Goal: Information Seeking & Learning: Learn about a topic

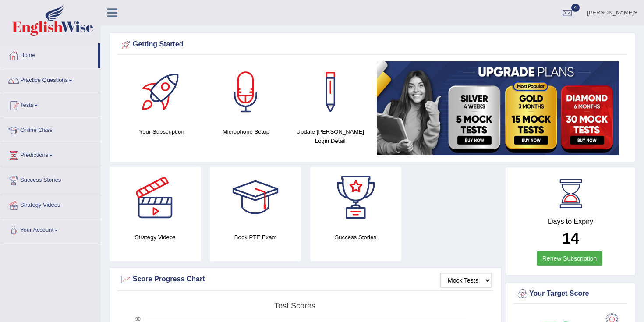
click at [619, 12] on link "[PERSON_NAME]" at bounding box center [613, 11] width 64 height 23
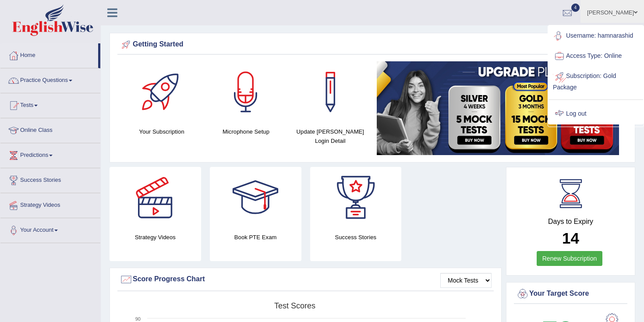
click at [571, 106] on link "Log out" at bounding box center [596, 114] width 95 height 20
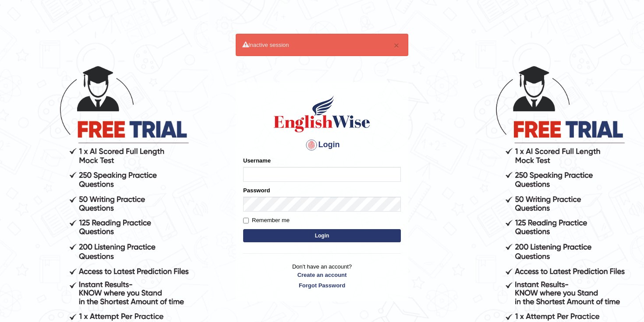
type input "hamnarashid"
click at [343, 240] on button "Login" at bounding box center [322, 235] width 158 height 13
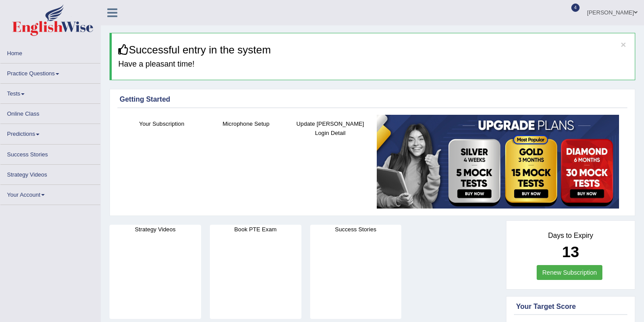
click at [40, 74] on link "Practice Questions" at bounding box center [50, 72] width 100 height 17
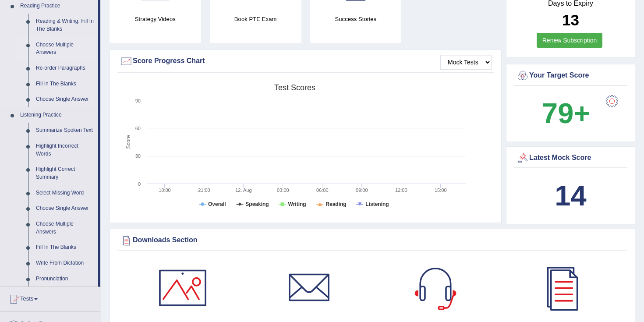
scroll to position [259, 0]
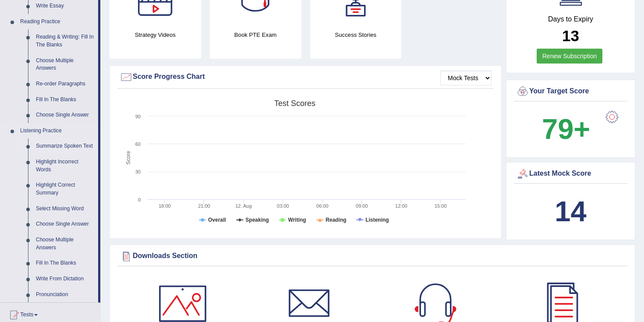
click at [55, 147] on link "Summarize Spoken Text" at bounding box center [65, 147] width 66 height 16
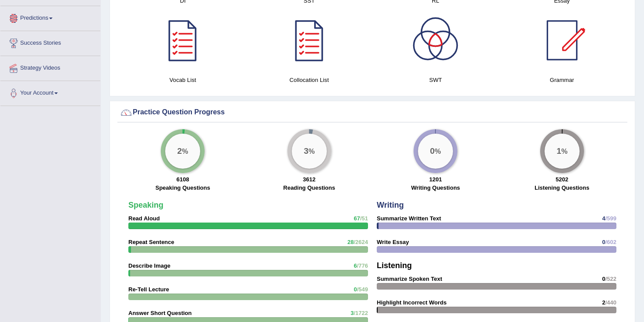
scroll to position [604, 0]
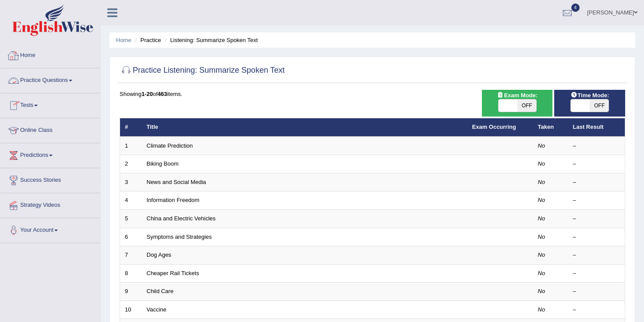
click at [33, 60] on link "Home" at bounding box center [50, 54] width 100 height 22
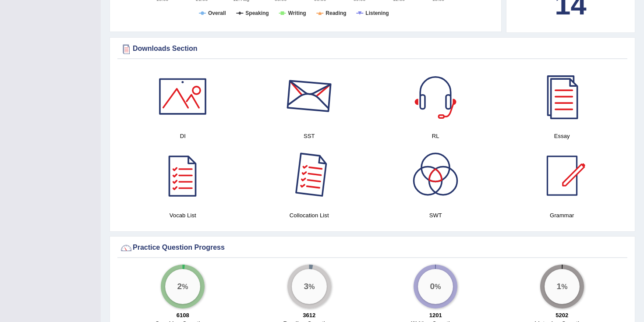
scroll to position [411, 0]
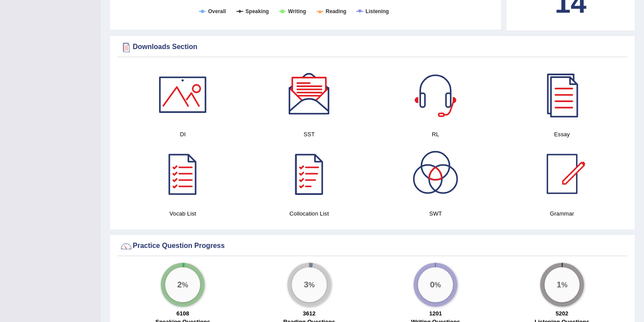
click at [304, 92] on div at bounding box center [309, 94] width 61 height 61
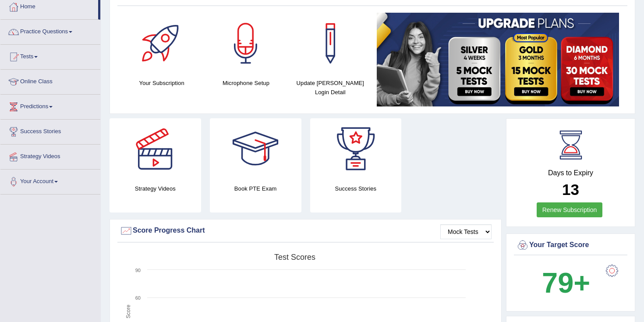
scroll to position [0, 0]
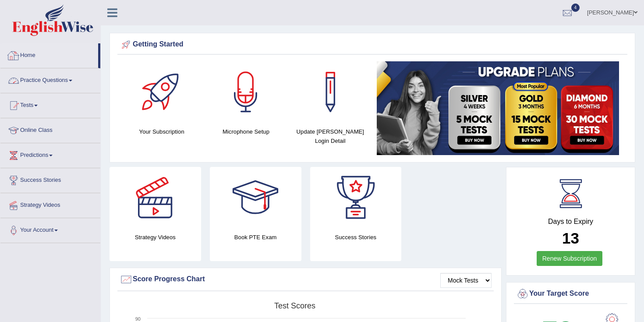
click at [34, 82] on link "Practice Questions" at bounding box center [50, 79] width 100 height 22
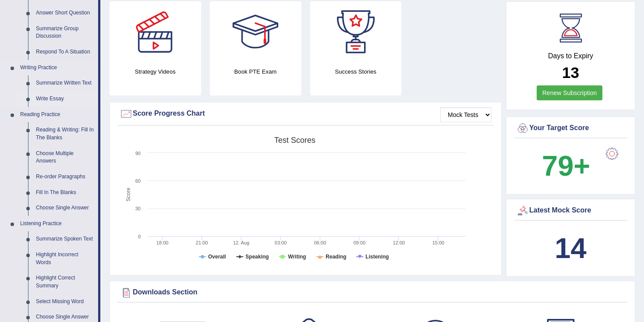
scroll to position [231, 0]
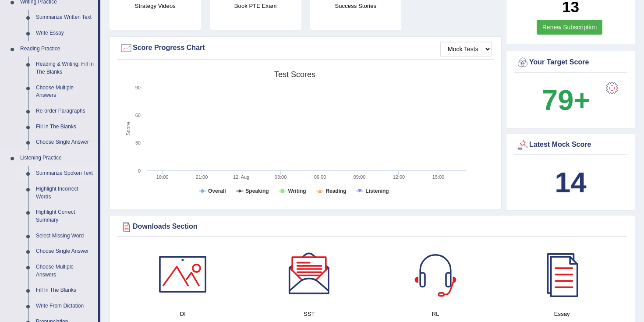
click at [55, 177] on link "Summarize Spoken Text" at bounding box center [65, 174] width 66 height 16
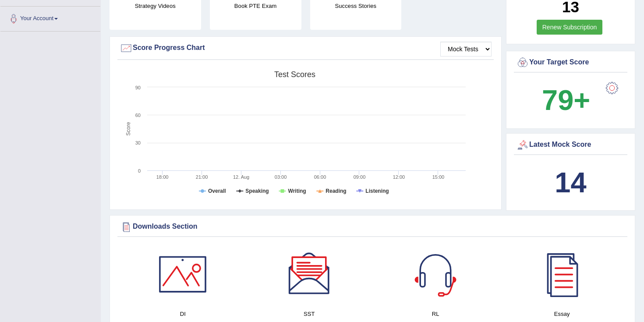
scroll to position [139, 0]
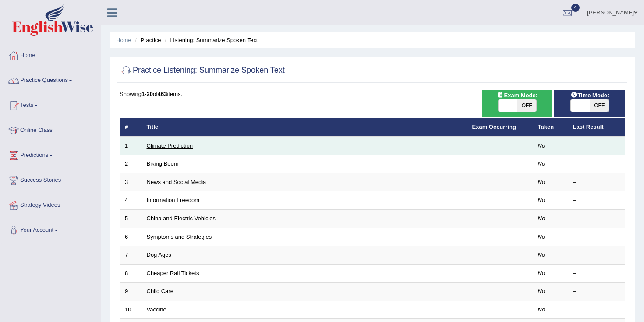
click at [175, 148] on link "Climate Prediction" at bounding box center [170, 145] width 46 height 7
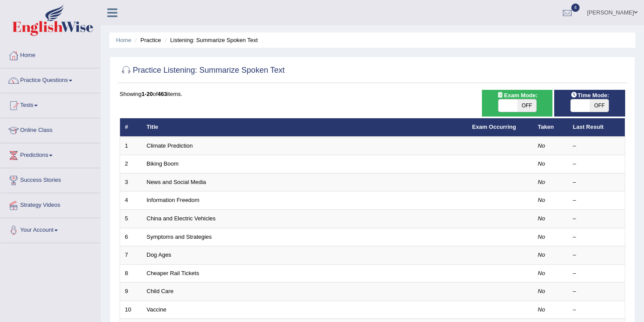
click at [595, 103] on span "OFF" at bounding box center [599, 105] width 19 height 12
checkbox input "true"
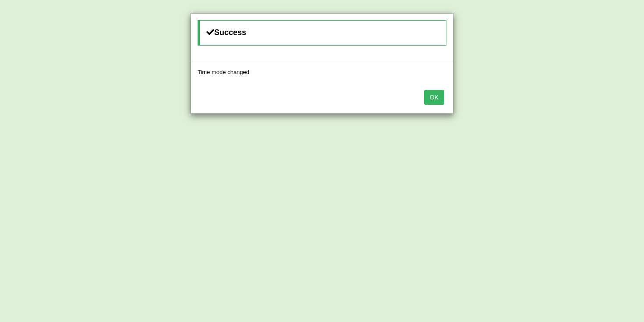
click at [424, 107] on div "OK" at bounding box center [322, 98] width 262 height 31
click at [426, 105] on div "OK" at bounding box center [322, 98] width 262 height 31
click at [431, 98] on button "OK" at bounding box center [434, 97] width 20 height 15
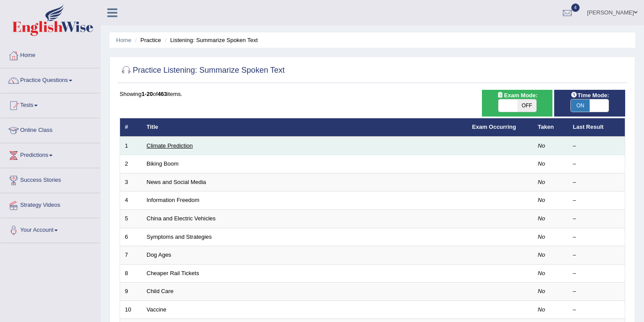
click at [167, 146] on link "Climate Prediction" at bounding box center [170, 145] width 46 height 7
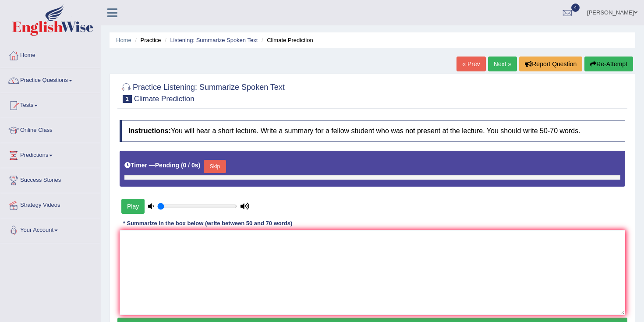
type input "1"
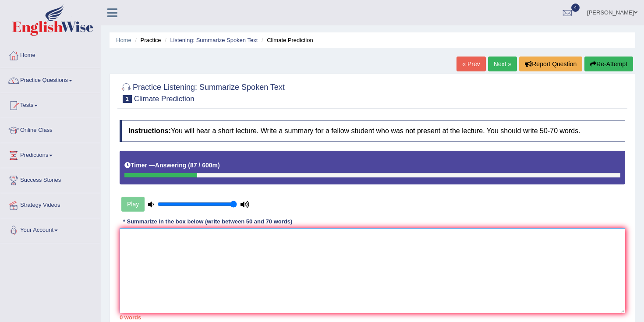
click at [135, 244] on textarea at bounding box center [373, 270] width 506 height 85
click at [147, 241] on textarea at bounding box center [373, 270] width 506 height 85
type textarea "~"
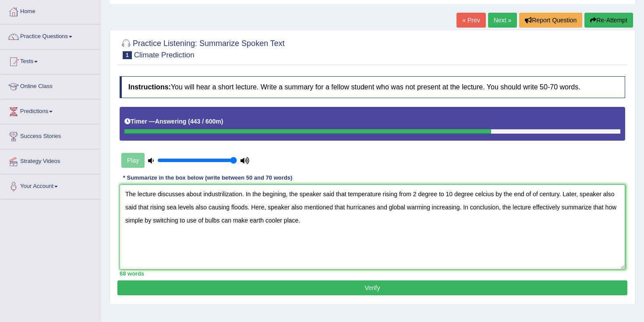
scroll to position [59, 0]
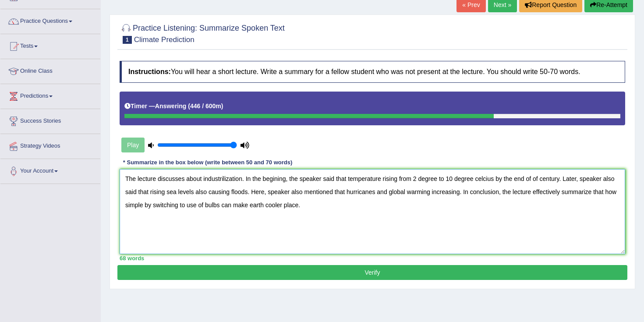
click at [386, 178] on textarea "The lecture discusses about industrilization. In the begining, the speaker said…" at bounding box center [373, 211] width 506 height 85
click at [448, 190] on textarea "The lecture discusses about industrilization. In the begining, the speaker said…" at bounding box center [373, 211] width 506 height 85
drag, startPoint x: 214, startPoint y: 206, endPoint x: 207, endPoint y: 206, distance: 6.6
click at [207, 206] on textarea "The lecture discusses about industrilization. In the begining, the speaker said…" at bounding box center [373, 211] width 506 height 85
click at [241, 226] on textarea "The lecture discusses about industrilization. In the begining, the speaker said…" at bounding box center [373, 211] width 506 height 85
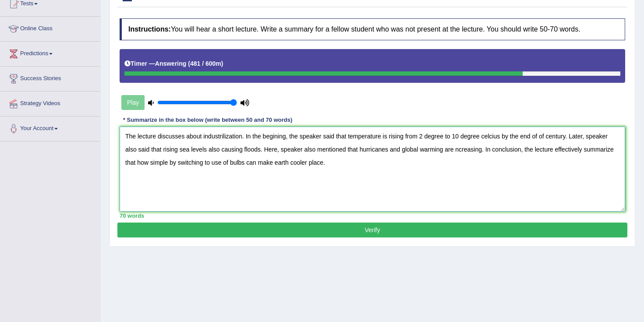
scroll to position [129, 0]
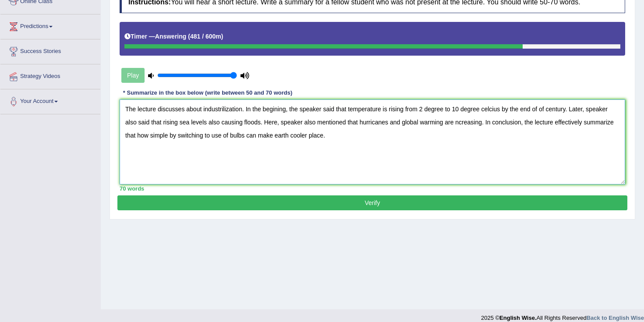
type textarea "The lecture discusses about industrilization. In the begining, the speaker said…"
click at [275, 193] on div "Instructions: You will hear a short lecture. Write a summary for a fellow stude…" at bounding box center [372, 91] width 510 height 209
click at [275, 198] on button "Verify" at bounding box center [372, 202] width 510 height 15
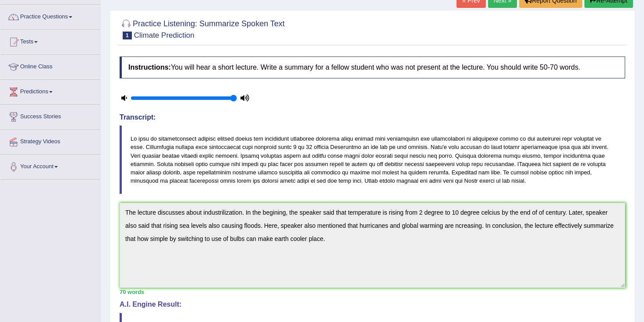
scroll to position [62, 0]
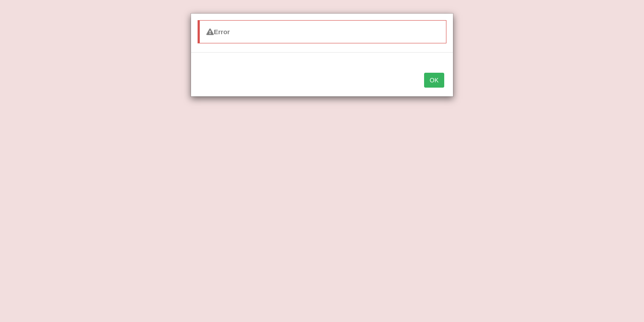
click at [435, 85] on button "OK" at bounding box center [434, 80] width 20 height 15
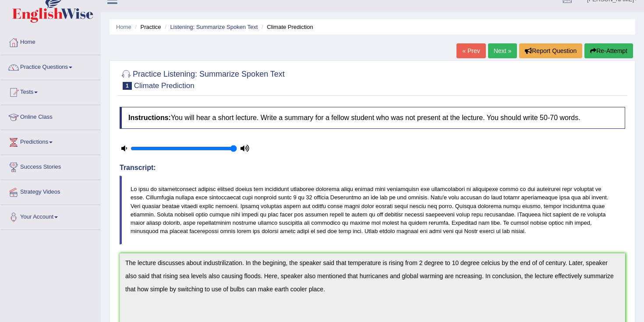
scroll to position [9, 0]
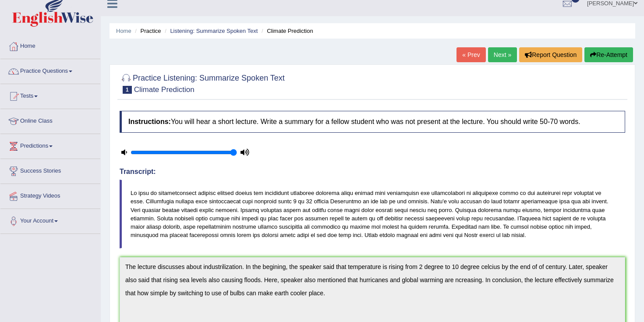
click at [499, 57] on link "Next »" at bounding box center [502, 54] width 29 height 15
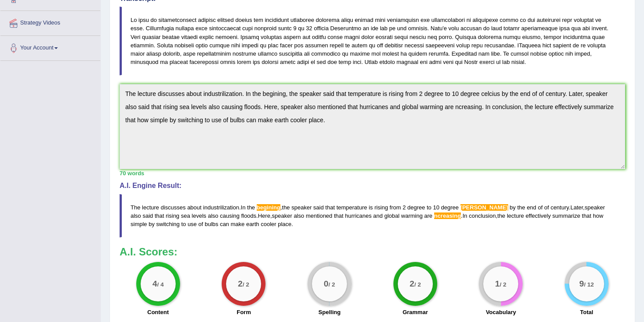
scroll to position [187, 0]
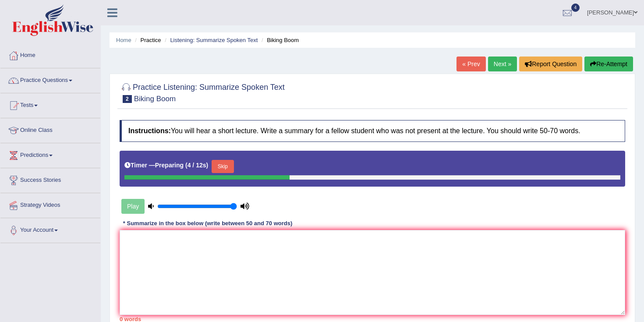
click at [224, 165] on button "Skip" at bounding box center [223, 166] width 22 height 13
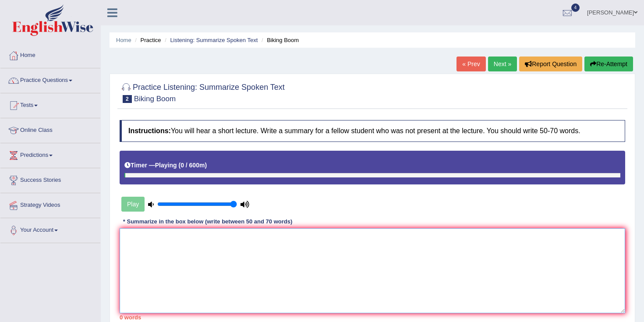
click at [168, 248] on textarea at bounding box center [373, 270] width 506 height 85
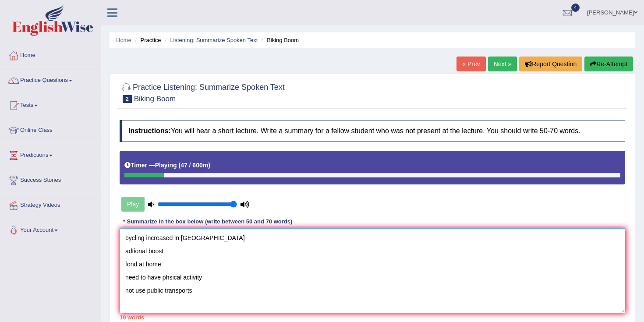
click at [257, 240] on textarea "bycling increased in [GEOGRAPHIC_DATA] adtional boost fond at home need to have…" at bounding box center [373, 270] width 506 height 85
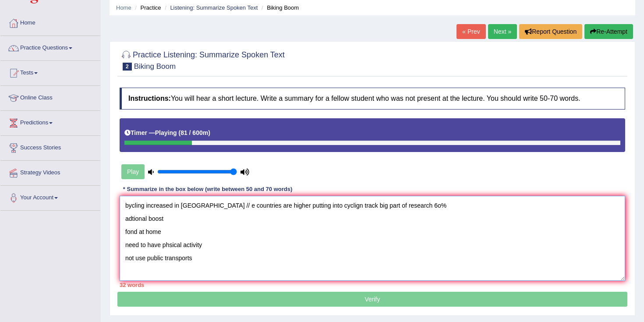
scroll to position [35, 0]
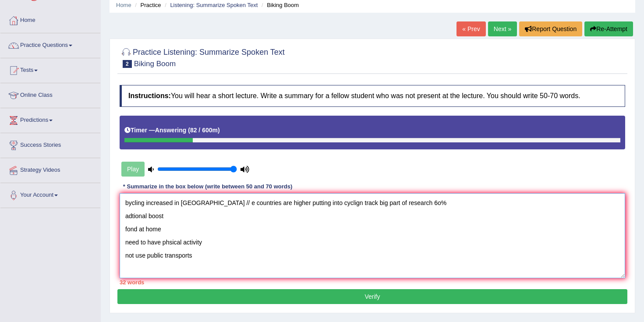
click at [185, 267] on textarea "bycling increased in portland dc // e countries are higher putting into cyclign…" at bounding box center [373, 235] width 506 height 85
click at [450, 203] on textarea "bycling increased in portland dc // e countries are higher putting into cyclign…" at bounding box center [373, 235] width 506 height 85
click at [447, 205] on textarea "bycling increased in portland dc // e countries are higher putting into cyclign…" at bounding box center [373, 235] width 506 height 85
click at [216, 266] on textarea "bycling increased in portland dc // e countries are higher putting into cyclign…" at bounding box center [373, 235] width 506 height 85
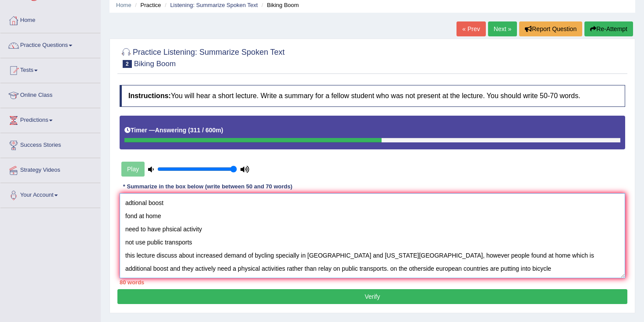
scroll to position [0, 0]
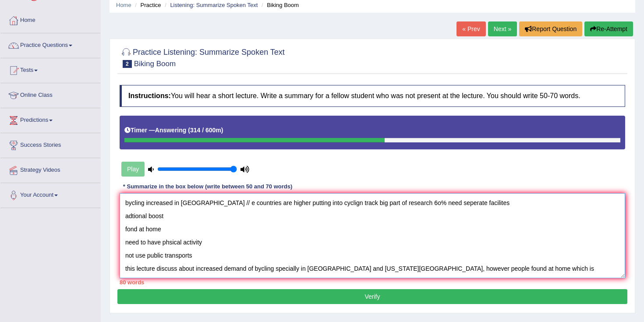
drag, startPoint x: 197, startPoint y: 256, endPoint x: 124, endPoint y: 212, distance: 85.1
click at [124, 212] on textarea "bycling increased in portland dc // e countries are higher putting into cyclign…" at bounding box center [373, 235] width 506 height 85
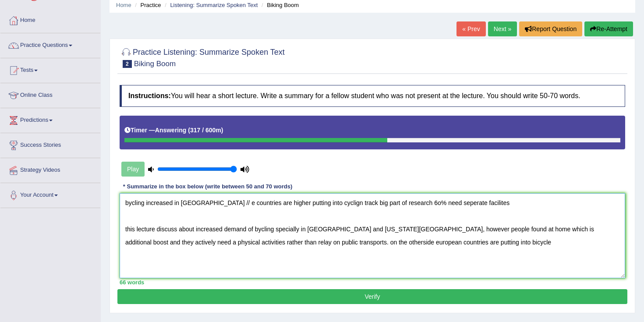
click at [451, 242] on textarea "bycling increased in portland dc // e countries are higher putting into cyclign…" at bounding box center [373, 235] width 506 height 85
click at [263, 230] on textarea "bycling increased in portland dc // e countries are higher putting into cyclign…" at bounding box center [373, 235] width 506 height 85
click at [273, 227] on textarea "bycling increased in portland dc // e countries are higher putting into cyclign…" at bounding box center [373, 235] width 506 height 85
click at [281, 252] on textarea "bycling increased in portland dc // e countries are higher putting into cyclign…" at bounding box center [373, 235] width 506 height 85
click at [438, 259] on textarea "bycling increased in portland dc // e countries are higher putting into cyclign…" at bounding box center [373, 235] width 506 height 85
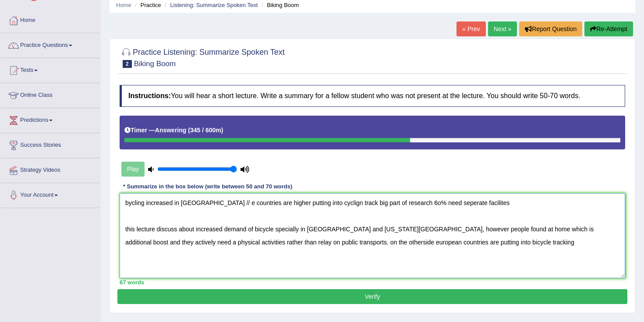
click at [478, 238] on textarea "bycling increased in portland dc // e countries are higher putting into cyclign…" at bounding box center [373, 235] width 506 height 85
click at [473, 241] on textarea "bycling increased in portland dc // e countries are higher putting into cyclign…" at bounding box center [373, 235] width 506 height 85
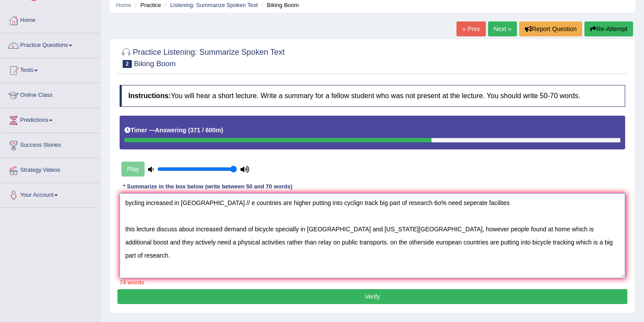
drag, startPoint x: 487, startPoint y: 202, endPoint x: 126, endPoint y: 201, distance: 360.3
click at [126, 201] on textarea "bycling increased in portland dc // e countries are higher putting into cyclign…" at bounding box center [373, 235] width 506 height 85
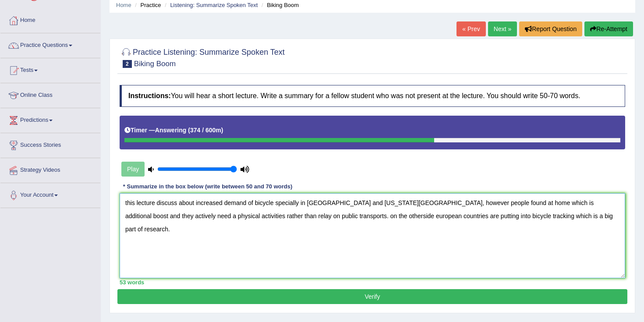
click at [142, 220] on textarea "this lecture discuss about increased demand of bicycle specially in portland an…" at bounding box center [373, 235] width 506 height 85
click at [128, 218] on textarea "this lecture discuss about increased demand of bicycle specially in portland an…" at bounding box center [373, 235] width 506 height 85
click at [160, 236] on textarea "This lecture discuss about increased demand of bicycle specially in portland an…" at bounding box center [373, 235] width 506 height 85
click at [174, 213] on textarea "This lecture discuss about increased demand of bicycle specially in portland an…" at bounding box center [373, 235] width 506 height 85
click at [154, 207] on textarea "This lecture discuss about increased demand of bicycle specially in portland an…" at bounding box center [373, 235] width 506 height 85
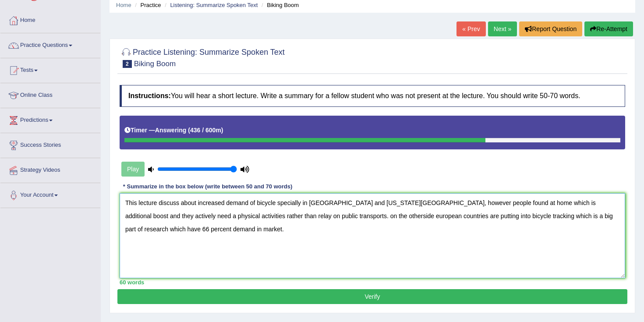
click at [126, 216] on textarea "This lecture discuss about increased demand of bicycle specially in portland an…" at bounding box center [373, 235] width 506 height 85
click at [192, 240] on textarea "This lecture discuss about increased demand of bicycle specially in portland an…" at bounding box center [373, 235] width 506 height 85
type textarea "This lecture discuss about increased demand of bicycle specially in portland an…"
click at [376, 295] on button "Verify" at bounding box center [372, 296] width 510 height 15
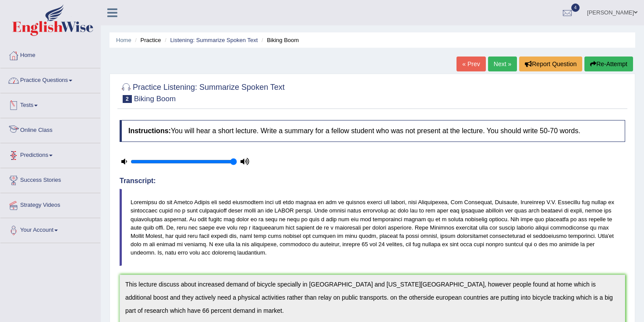
click at [46, 81] on link "Practice Questions" at bounding box center [50, 79] width 100 height 22
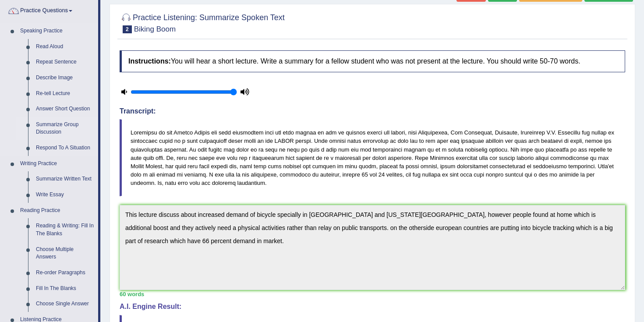
scroll to position [72, 0]
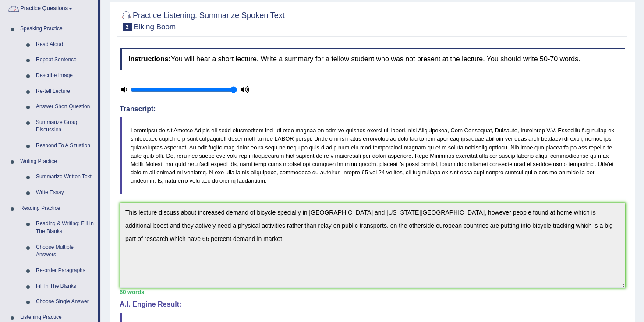
click at [41, 9] on link "Practice Questions" at bounding box center [49, 7] width 98 height 22
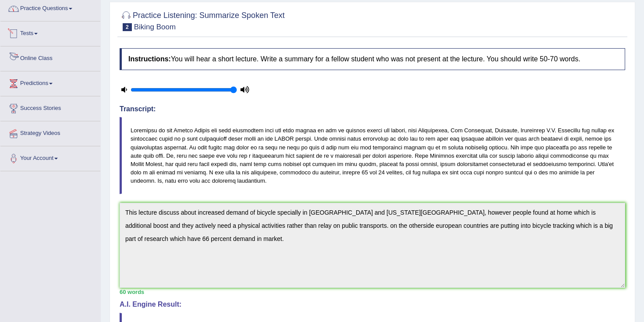
click at [35, 32] on link "Tests" at bounding box center [50, 32] width 100 height 22
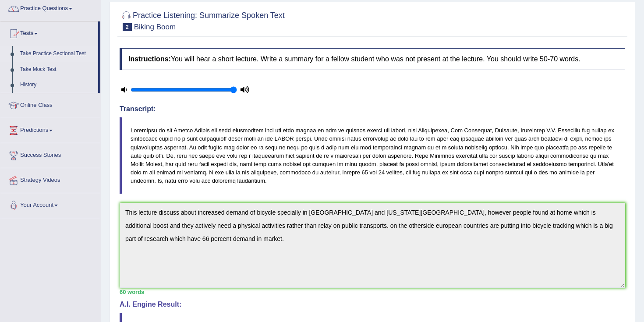
click at [37, 53] on link "Take Practice Sectional Test" at bounding box center [57, 54] width 82 height 16
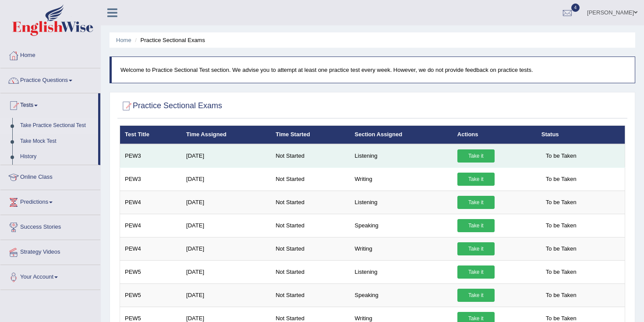
click at [473, 151] on link "Take it" at bounding box center [476, 155] width 37 height 13
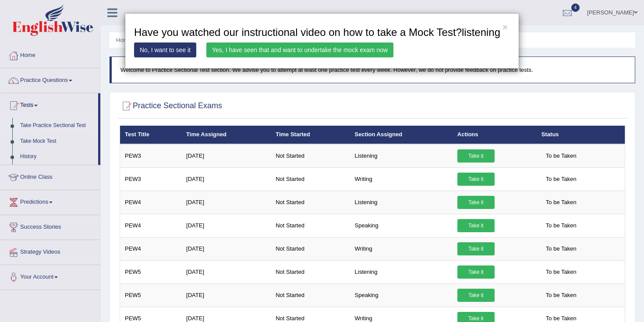
click at [300, 57] on link "Yes, I have seen that and want to undertake the mock exam now" at bounding box center [299, 50] width 187 height 15
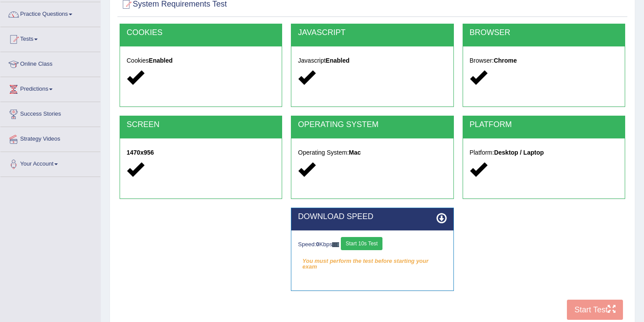
scroll to position [70, 0]
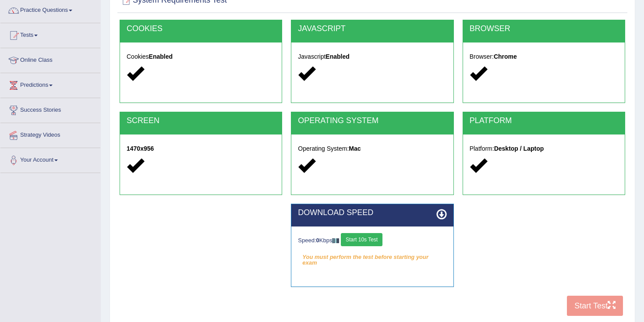
click at [377, 238] on button "Start 10s Test" at bounding box center [362, 239] width 42 height 13
click at [387, 246] on button "Start 10s Test" at bounding box center [369, 239] width 42 height 13
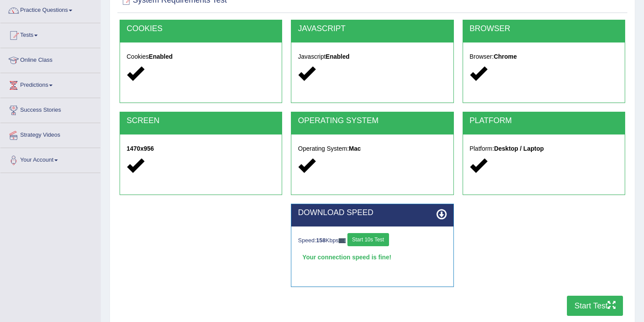
click at [596, 295] on div "DOWNLOAD SPEED Speed: 158 Kbps Start 10s Test Your connection speed is fine! Se…" at bounding box center [372, 250] width 515 height 92
click at [589, 303] on button "Start Test" at bounding box center [595, 306] width 56 height 20
